Goal: Task Accomplishment & Management: Use online tool/utility

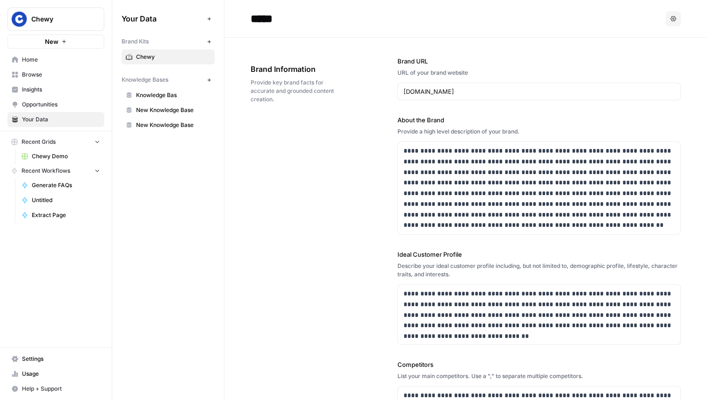
scroll to position [1310, 0]
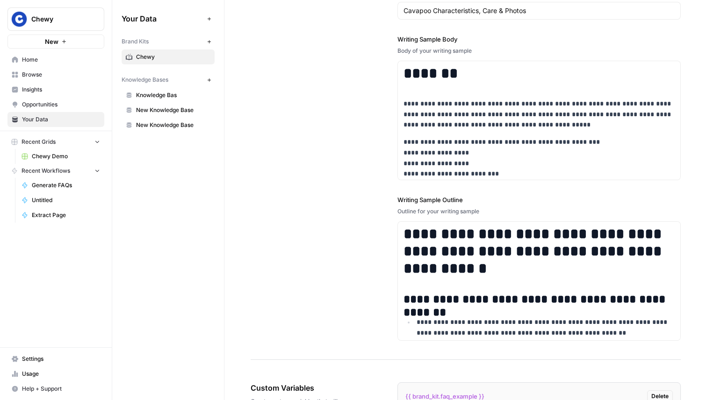
click at [182, 98] on span "Knowledge Bas" at bounding box center [173, 95] width 74 height 8
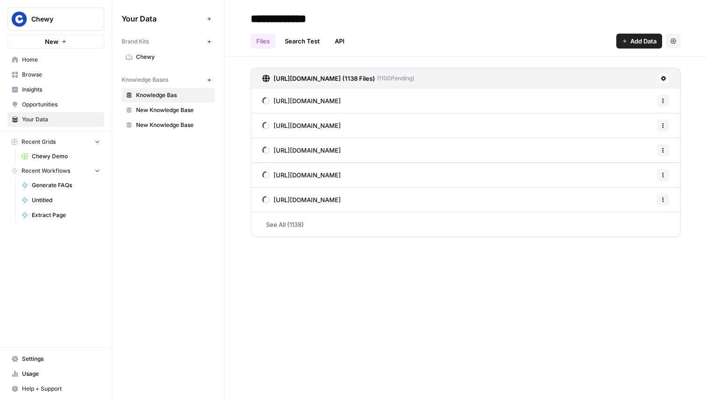
click at [296, 19] on input "**********" at bounding box center [322, 18] width 150 height 19
drag, startPoint x: 338, startPoint y: 19, endPoint x: 219, endPoint y: 16, distance: 119.2
click at [219, 16] on div "**********" at bounding box center [409, 200] width 594 height 400
type input "*******"
click at [179, 102] on link "New Knowledge Base" at bounding box center [167, 95] width 93 height 15
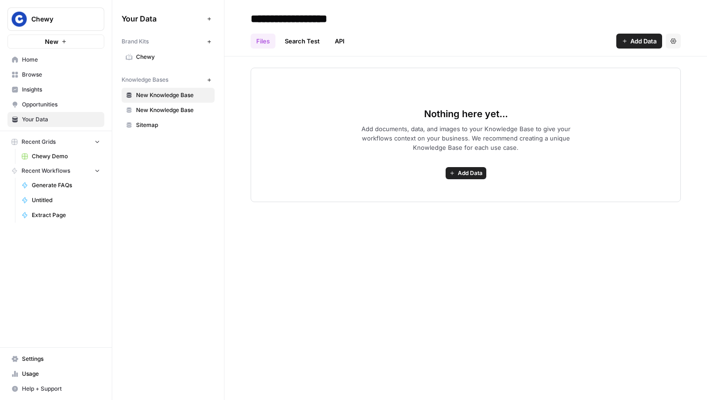
click at [680, 41] on button "Settings" at bounding box center [672, 41] width 15 height 15
click at [649, 61] on span "Delete Knowledge Base" at bounding box center [634, 62] width 69 height 9
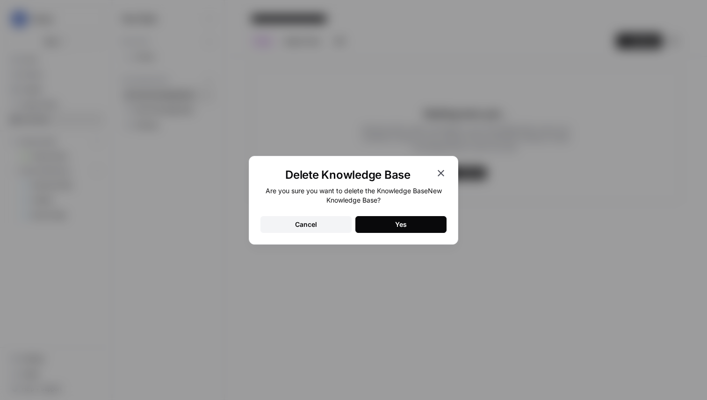
click at [400, 224] on div "Yes" at bounding box center [401, 224] width 12 height 9
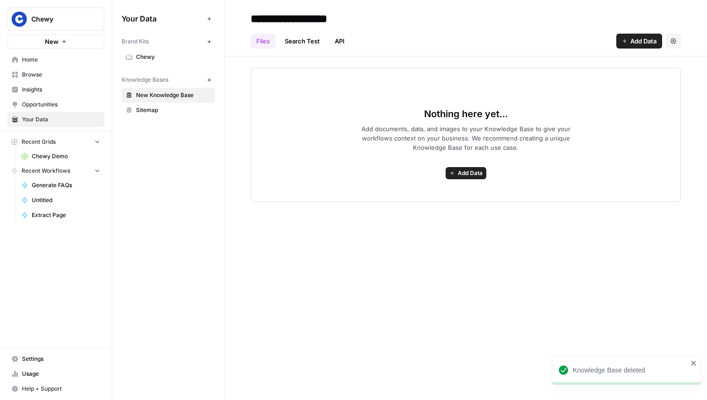
click at [676, 45] on button "Settings" at bounding box center [672, 41] width 15 height 15
click at [645, 62] on span "Delete Knowledge Base" at bounding box center [634, 62] width 69 height 9
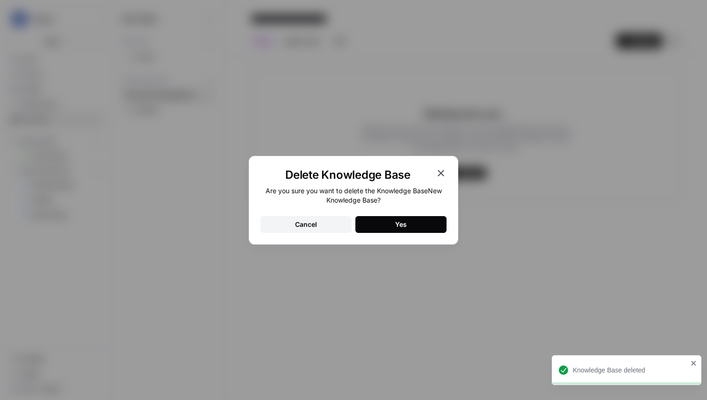
click at [411, 220] on button "Yes" at bounding box center [400, 224] width 91 height 17
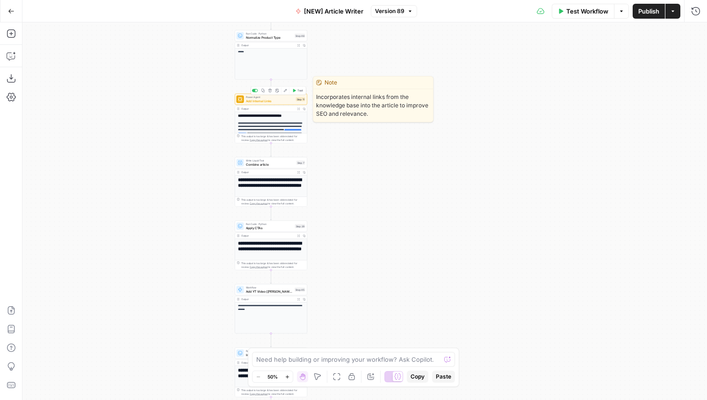
click at [260, 100] on span "Add Internal Links" at bounding box center [270, 101] width 48 height 5
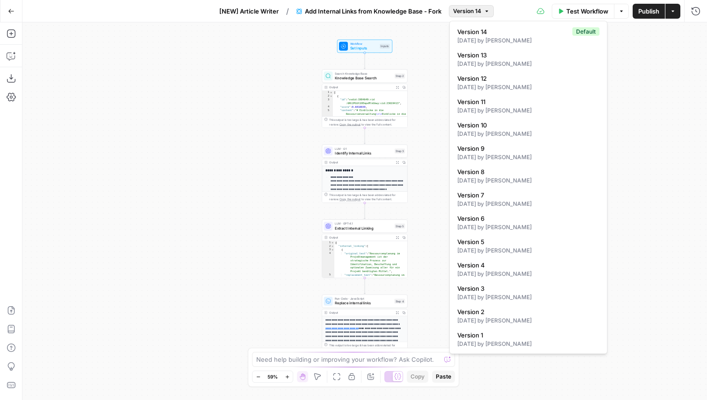
click at [465, 14] on span "Version 14" at bounding box center [467, 11] width 28 height 8
click at [465, 11] on span "Version 14" at bounding box center [467, 11] width 28 height 8
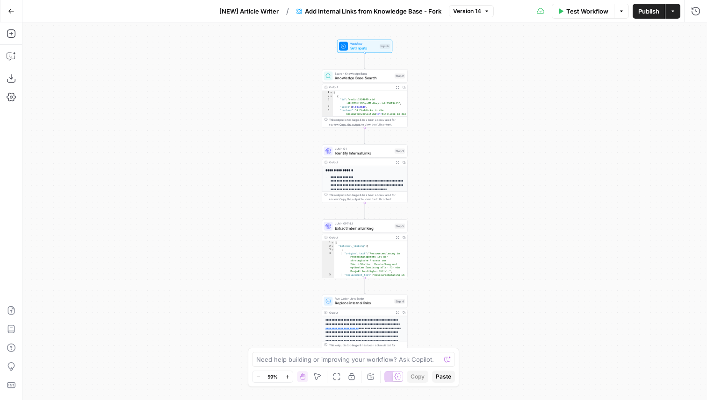
click at [473, 16] on button "Version 14" at bounding box center [471, 11] width 45 height 12
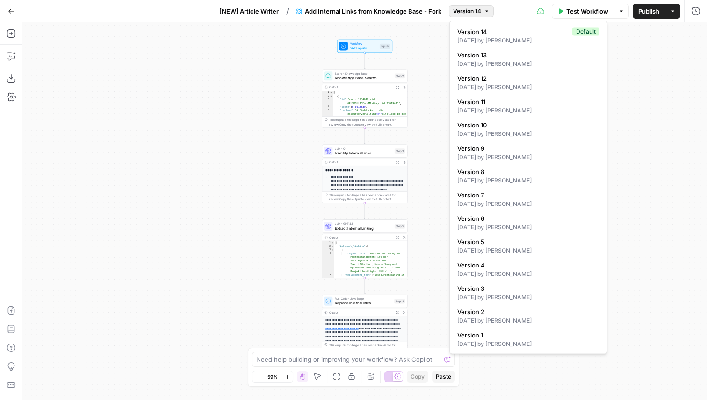
click at [266, 14] on span "[NEW] Article Writer" at bounding box center [248, 11] width 59 height 9
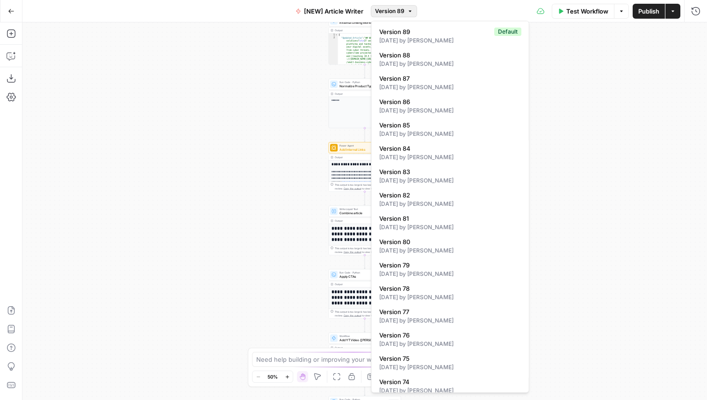
click at [394, 8] on span "Version 89" at bounding box center [389, 11] width 29 height 8
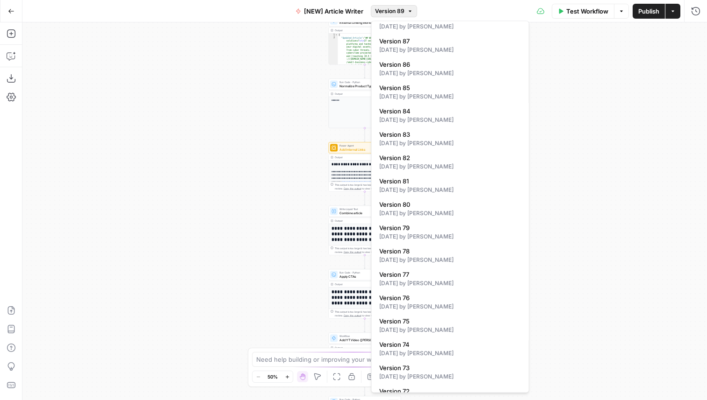
scroll to position [71, 0]
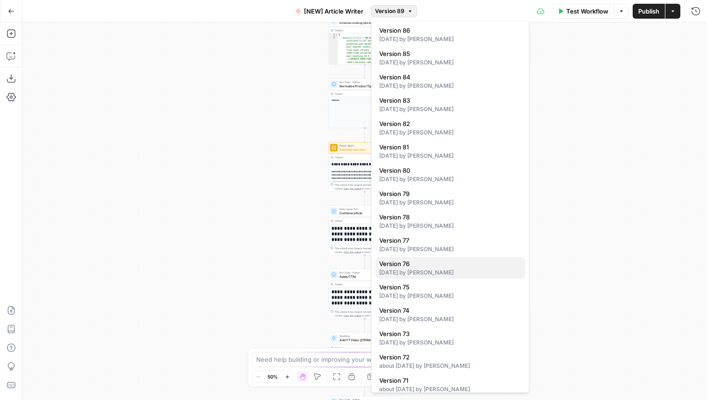
click at [444, 272] on div "22 days ago by Melanie Dell'Olio" at bounding box center [450, 273] width 142 height 8
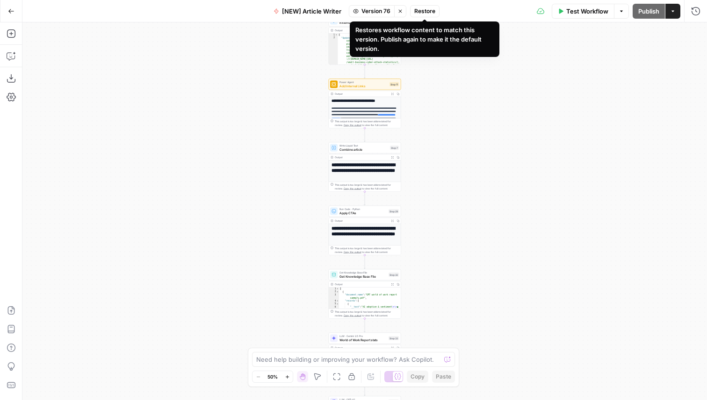
click at [399, 7] on button "Stop viewing" at bounding box center [400, 11] width 12 height 12
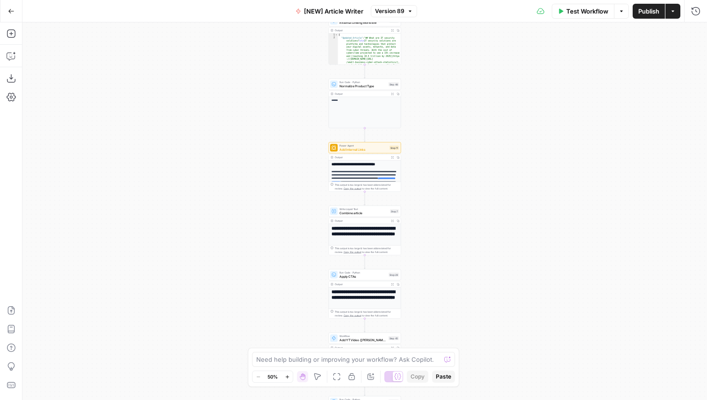
click at [400, 12] on span "Version 89" at bounding box center [389, 11] width 29 height 8
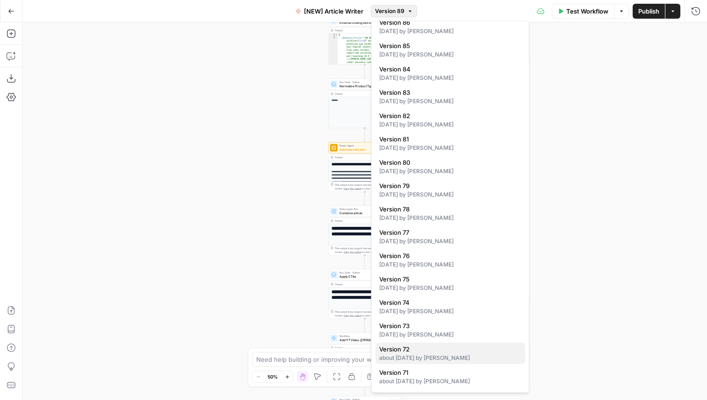
scroll to position [92, 0]
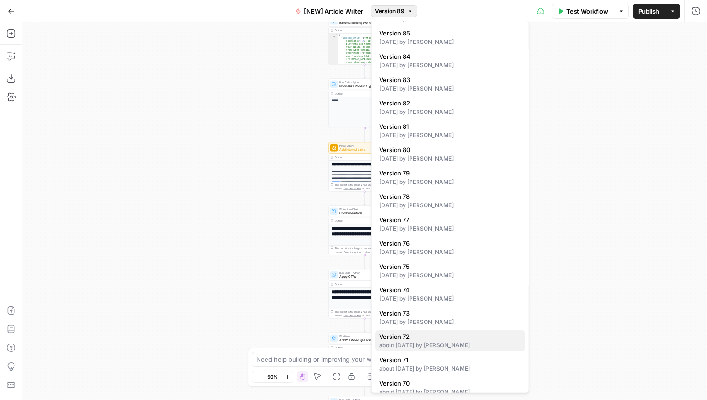
click at [443, 344] on div "about 1 month ago by Melanie Dell'Olio" at bounding box center [450, 346] width 142 height 8
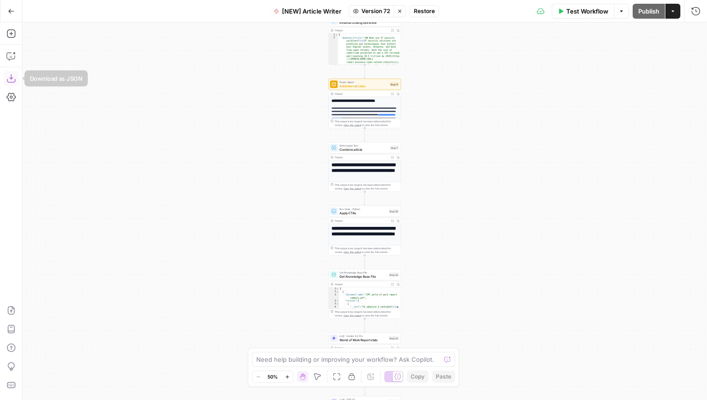
click at [12, 83] on icon "button" at bounding box center [11, 78] width 9 height 9
click at [421, 11] on span "Restore" at bounding box center [424, 11] width 21 height 8
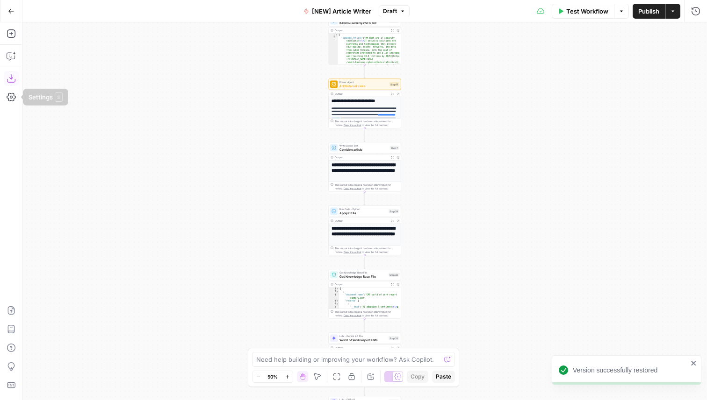
click at [14, 81] on icon "button" at bounding box center [11, 78] width 9 height 9
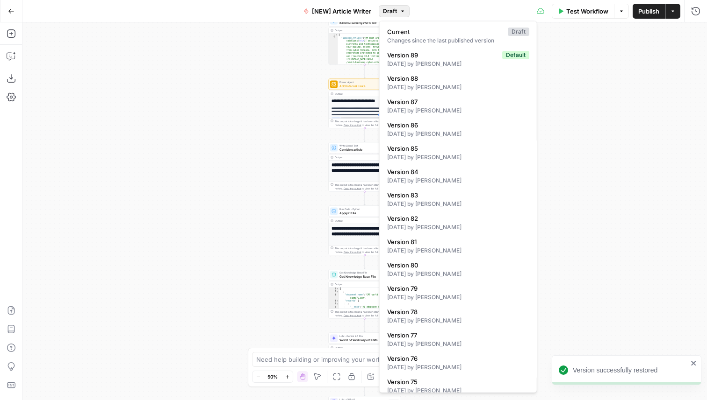
click at [398, 10] on button "Draft" at bounding box center [393, 11] width 31 height 12
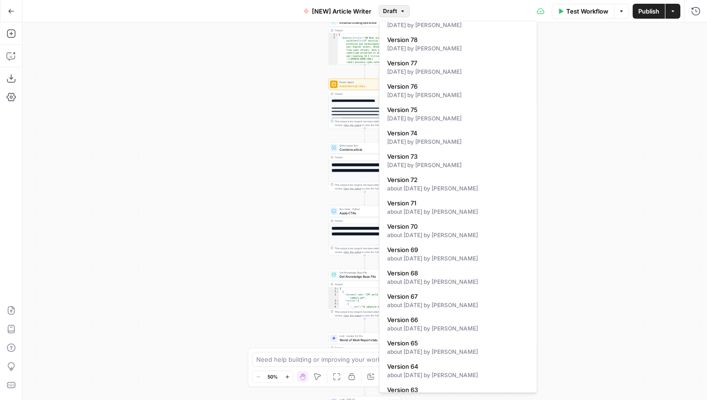
scroll to position [0, 0]
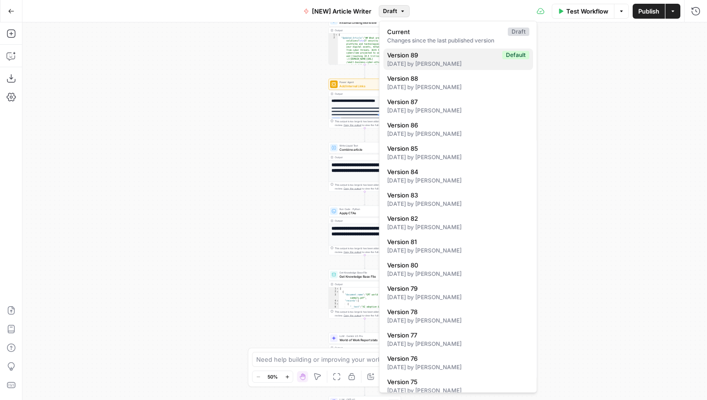
click at [450, 56] on span "Version 89" at bounding box center [442, 54] width 111 height 9
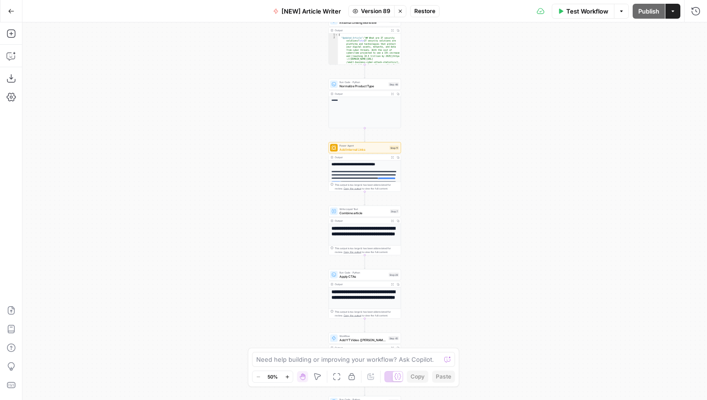
click at [429, 9] on span "Restore" at bounding box center [424, 11] width 21 height 8
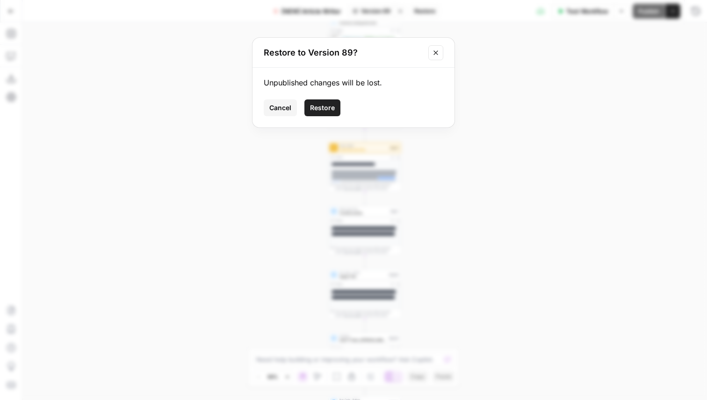
click at [329, 103] on button "Restore" at bounding box center [322, 108] width 36 height 17
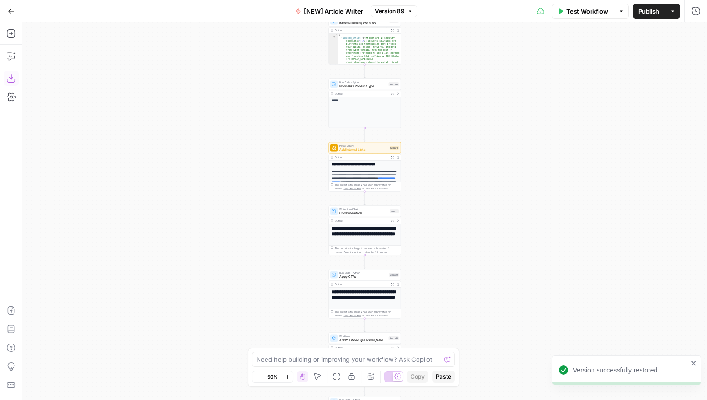
click at [8, 76] on icon "button" at bounding box center [11, 78] width 9 height 9
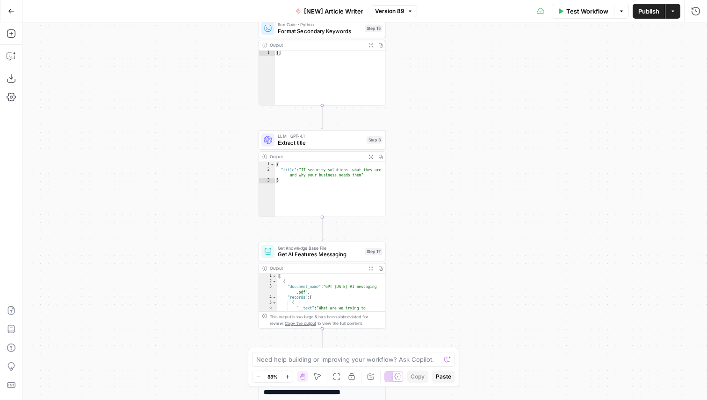
click at [347, 143] on span "Extract title" at bounding box center [321, 143] width 86 height 8
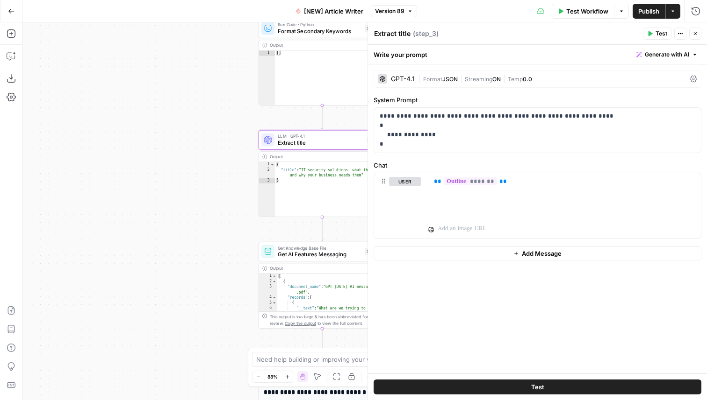
click at [451, 72] on div "GPT-4.1 | Format JSON | Streaming ON | Temp 0.0" at bounding box center [537, 79] width 328 height 18
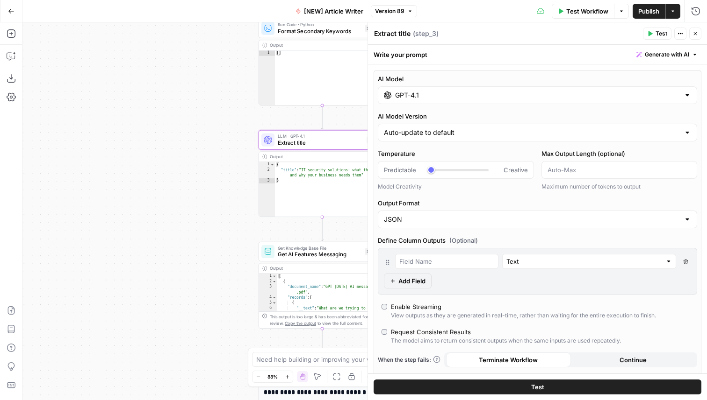
click at [698, 36] on button "Close" at bounding box center [695, 34] width 12 height 12
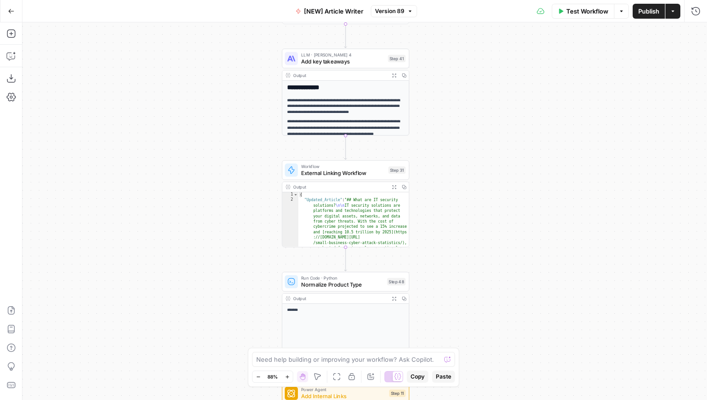
click at [368, 168] on span "Workflow" at bounding box center [343, 166] width 84 height 7
type input "external linking"
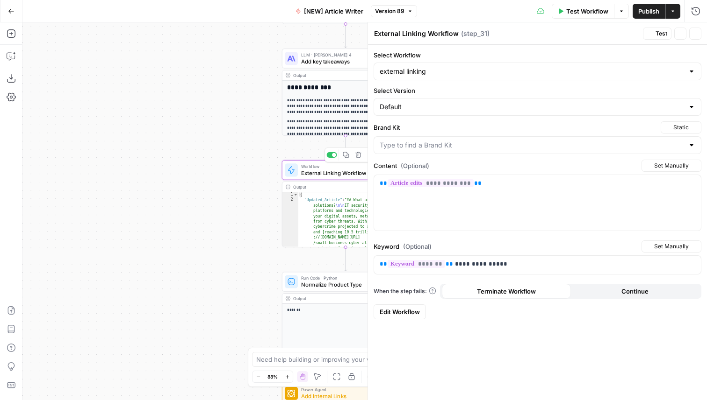
type input "monday work management"
click at [405, 307] on link "Edit Workflow" at bounding box center [399, 312] width 52 height 15
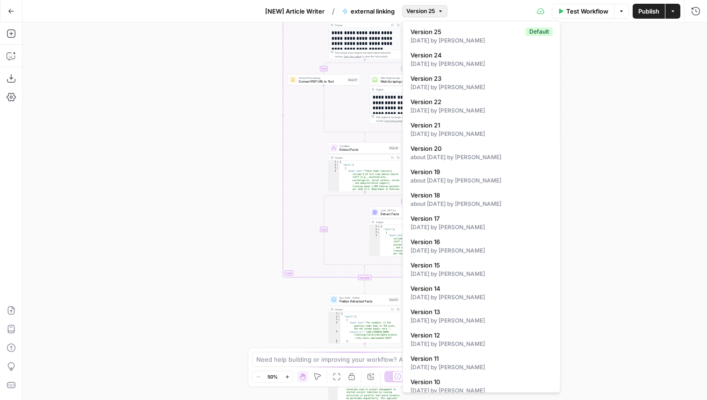
click at [416, 10] on span "Version 25" at bounding box center [420, 11] width 29 height 8
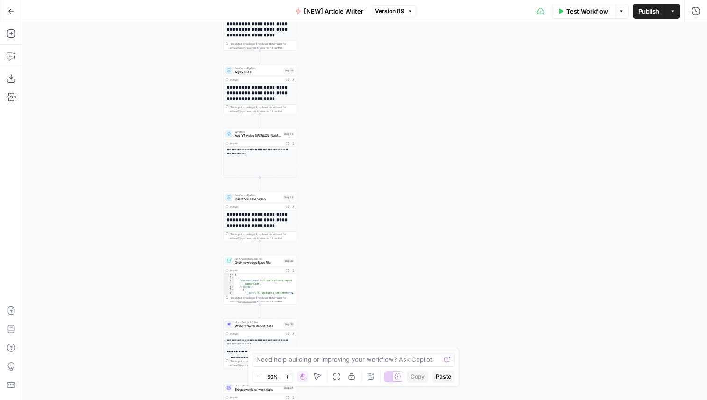
click at [278, 202] on div "Run Code · Python Insert YouTube Video Step 46 Copy step Delete step Add Note T…" at bounding box center [259, 197] width 72 height 11
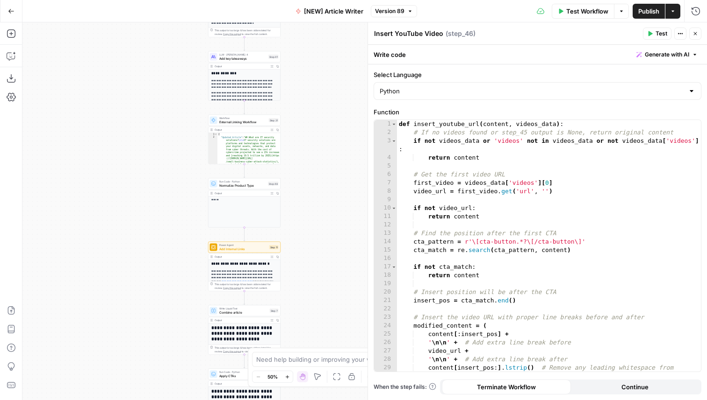
click at [254, 249] on span "Add Internal Links" at bounding box center [243, 249] width 48 height 5
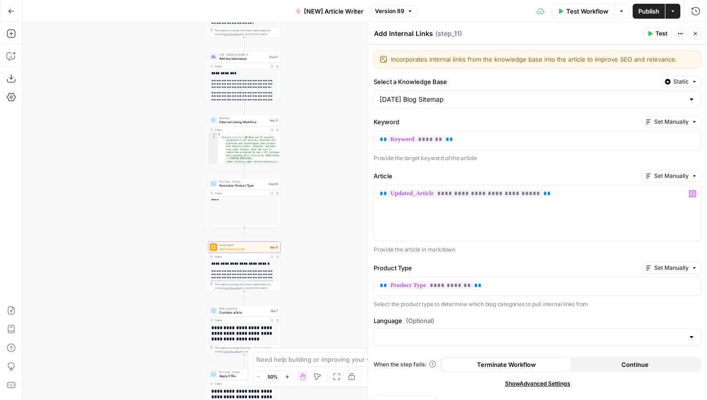
scroll to position [16, 0]
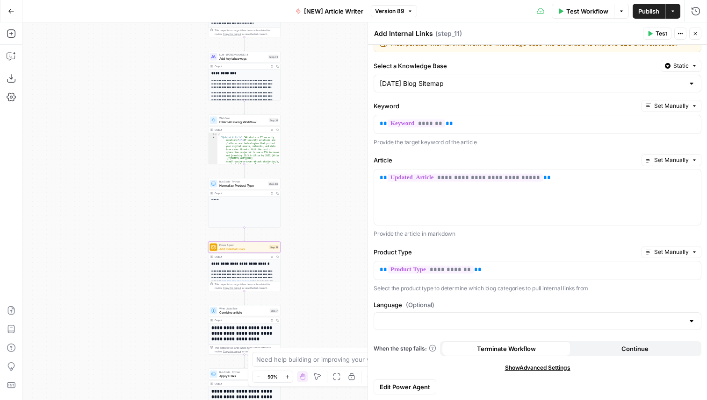
click at [696, 34] on icon "button" at bounding box center [695, 34] width 6 height 6
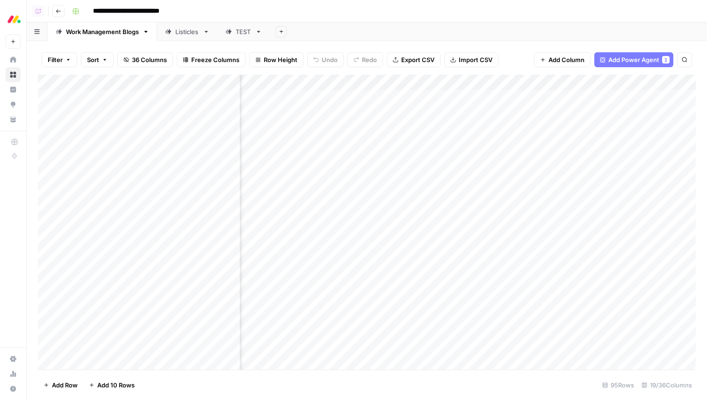
scroll to position [0, 601]
